Goal: Find contact information: Obtain details needed to contact an individual or organization

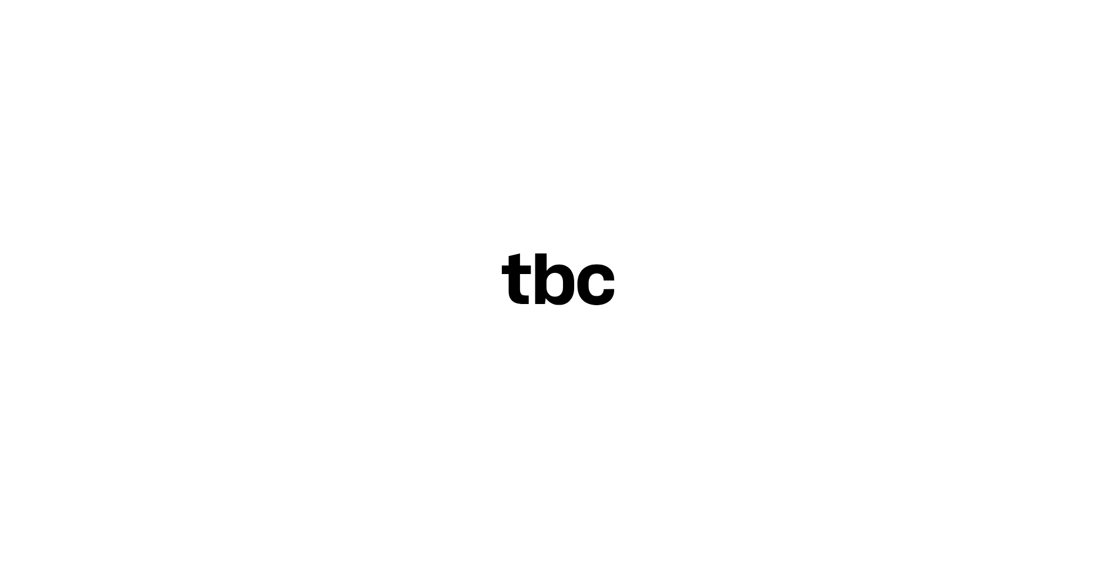
scroll to position [36, 0]
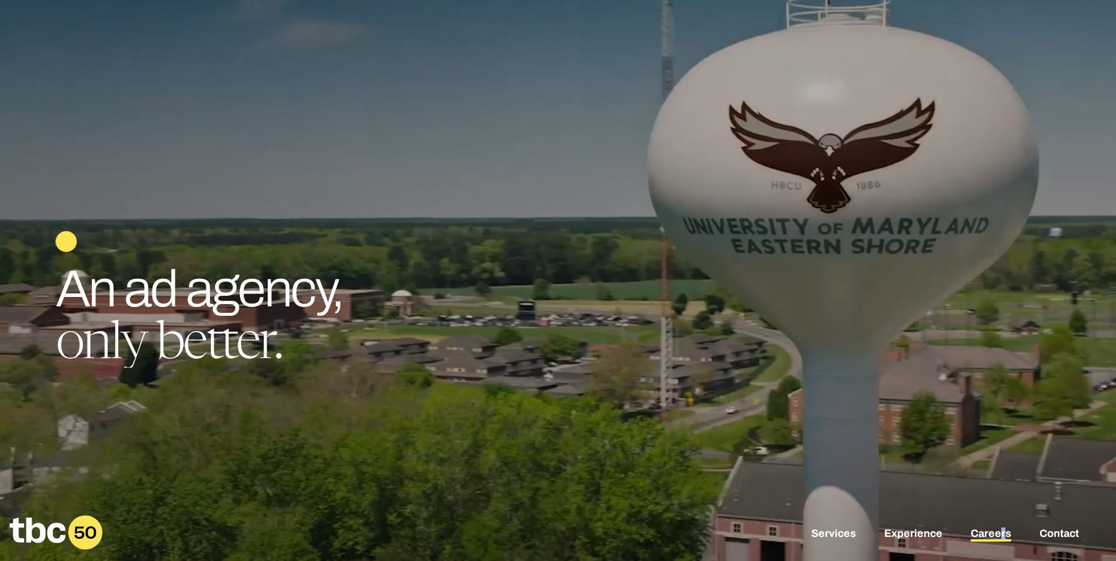
click at [1000, 532] on div "Services Experience Careers Contact" at bounding box center [558, 533] width 1116 height 65
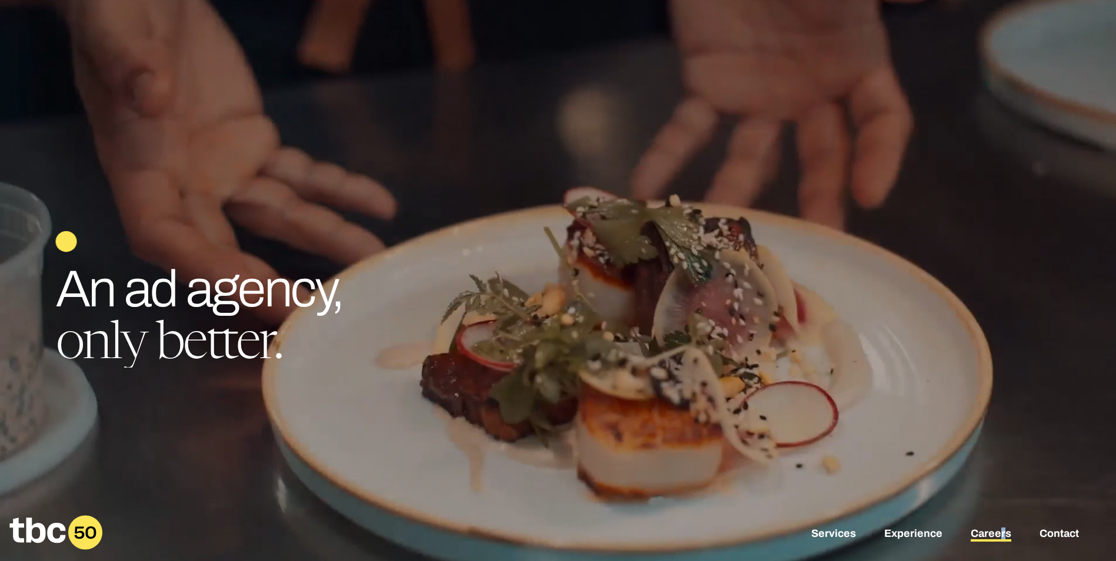
click at [1000, 532] on link "Careers" at bounding box center [991, 535] width 41 height 14
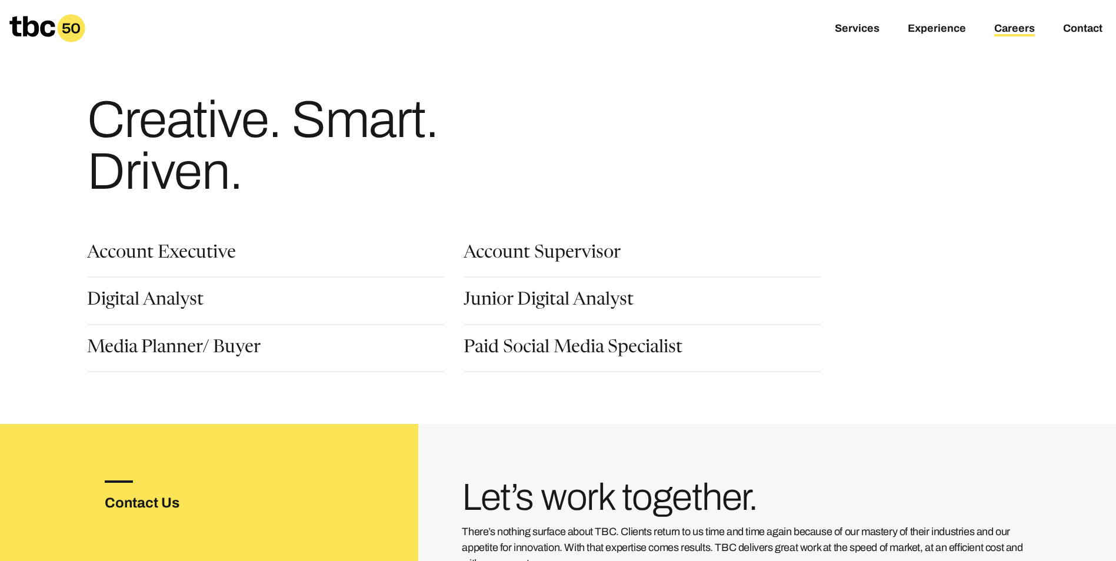
click at [1071, 37] on div "Services Experience Careers Contact" at bounding box center [558, 28] width 1116 height 56
click at [1072, 32] on link "Contact" at bounding box center [1082, 29] width 39 height 14
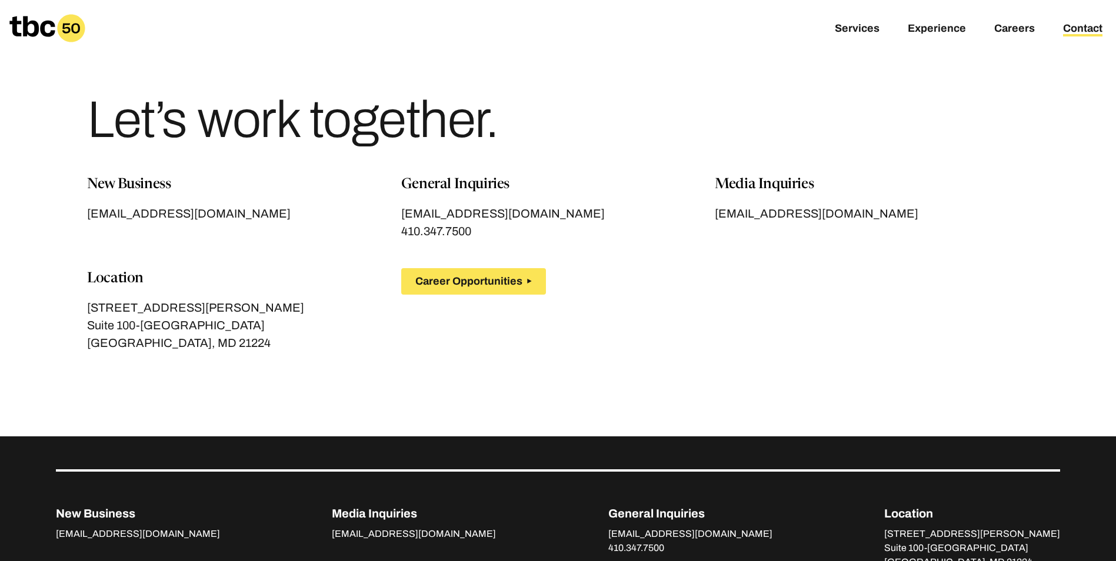
click at [174, 330] on p "Suite 100-[GEOGRAPHIC_DATA]" at bounding box center [244, 326] width 314 height 18
